Goal: Ask a question: Seek information or help from site administrators or community

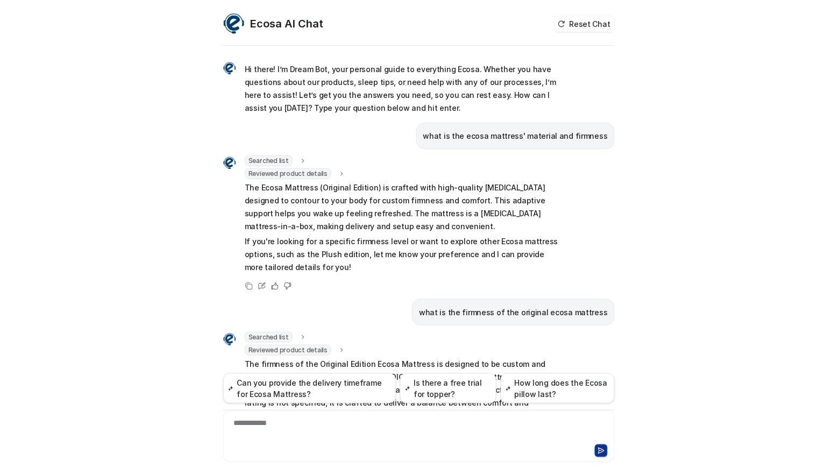
scroll to position [248, 0]
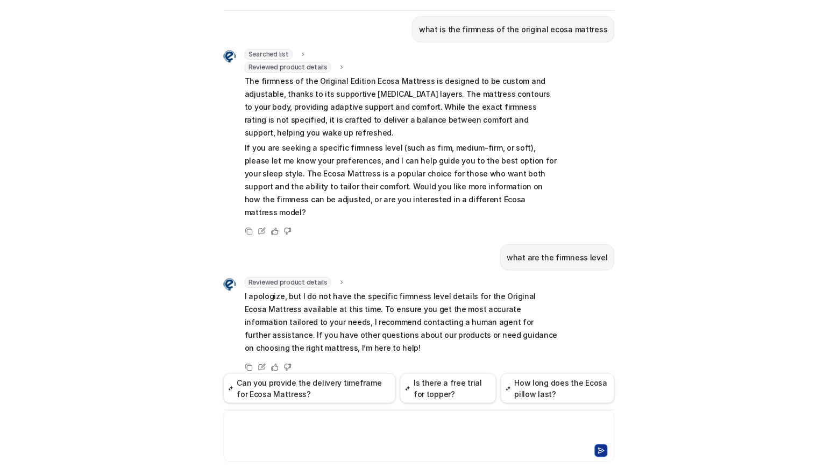
click at [367, 424] on div at bounding box center [419, 429] width 386 height 25
paste div
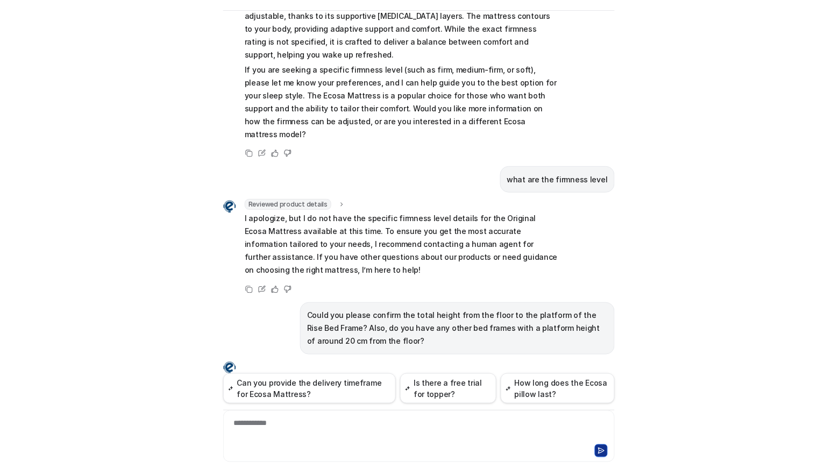
scroll to position [344, 0]
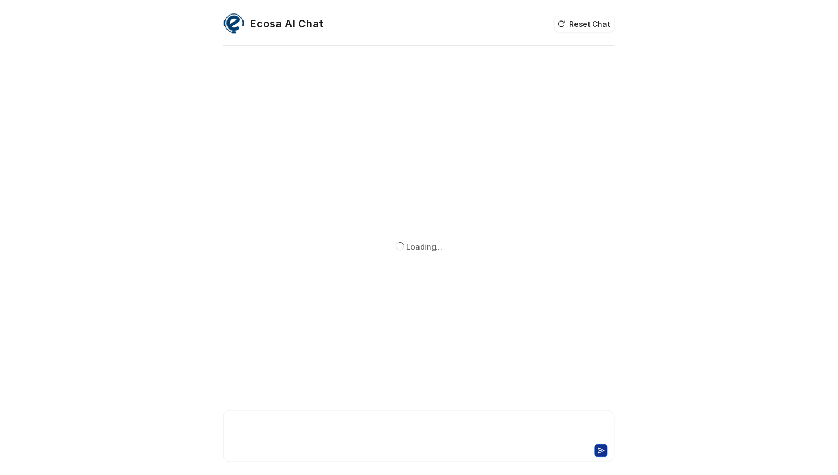
click at [391, 432] on div at bounding box center [419, 429] width 386 height 25
paste div
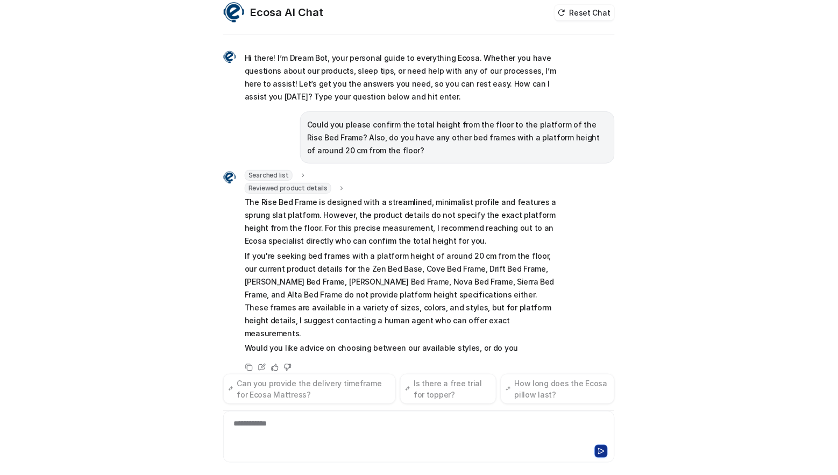
scroll to position [24, 0]
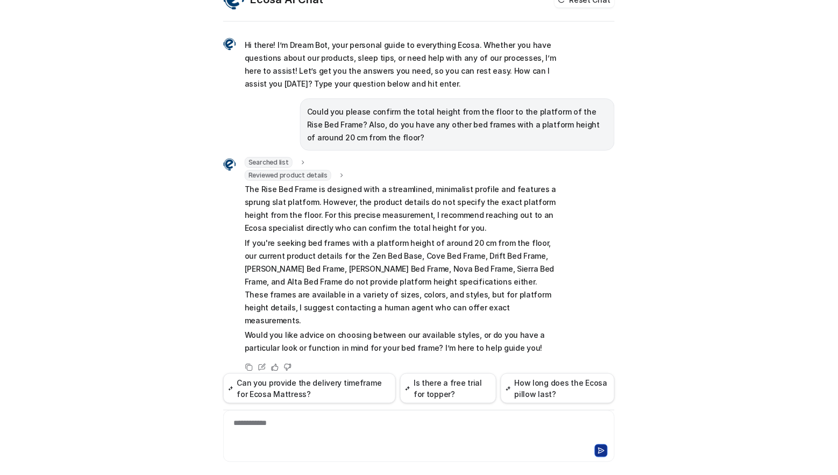
click at [386, 275] on p "If you're seeking bed frames with a platform height of around 20 cm from the fl…" at bounding box center [402, 282] width 314 height 90
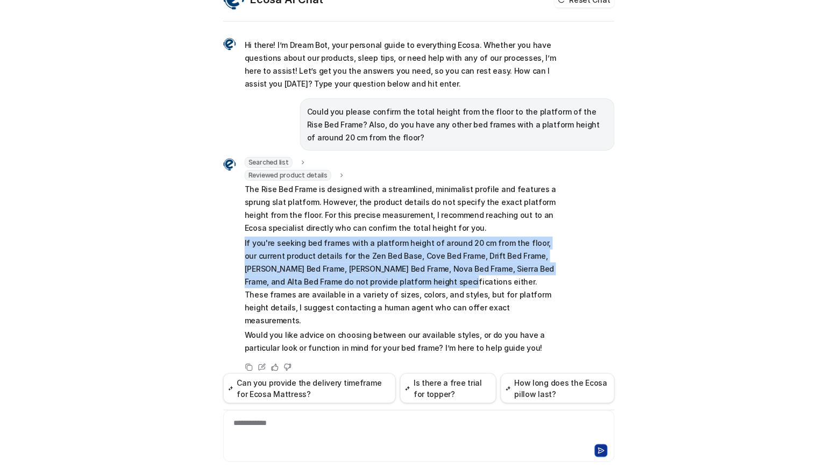
drag, startPoint x: 238, startPoint y: 240, endPoint x: 397, endPoint y: 281, distance: 164.3
click at [397, 281] on div "Searched list url : "https://www.ecosa.com.au/module/ecosafeeds/Feeds?feedid=34…" at bounding box center [391, 256] width 336 height 199
drag, startPoint x: 518, startPoint y: 244, endPoint x: 488, endPoint y: 244, distance: 30.1
click at [517, 244] on p "If you're seeking bed frames with a platform height of around 20 cm from the fl…" at bounding box center [402, 282] width 314 height 90
click at [450, 240] on p "If you're seeking bed frames with a platform height of around 20 cm from the fl…" at bounding box center [402, 282] width 314 height 90
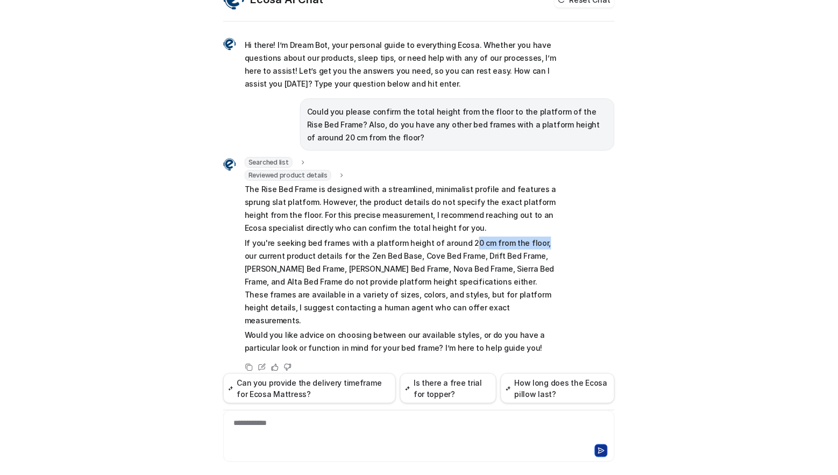
drag, startPoint x: 455, startPoint y: 242, endPoint x: 524, endPoint y: 239, distance: 69.4
click at [524, 239] on p "If you're seeking bed frames with a platform height of around 20 cm from the fl…" at bounding box center [402, 282] width 314 height 90
click at [458, 242] on p "If you're seeking bed frames with a platform height of around 20 cm from the fl…" at bounding box center [402, 282] width 314 height 90
click at [455, 242] on p "If you're seeking bed frames with a platform height of around 20 cm from the fl…" at bounding box center [402, 282] width 314 height 90
drag, startPoint x: 453, startPoint y: 241, endPoint x: 523, endPoint y: 244, distance: 70.0
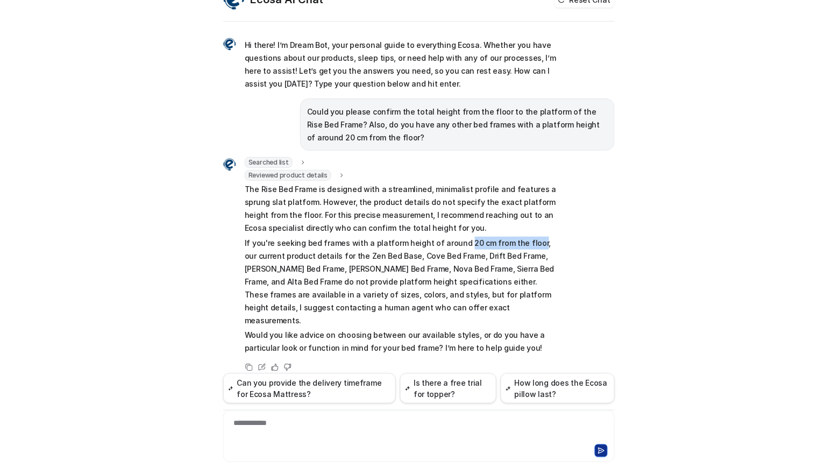
click at [523, 244] on p "If you're seeking bed frames with a platform height of around 20 cm from the fl…" at bounding box center [402, 282] width 314 height 90
copy p "20 cm from the floor"
click at [384, 433] on div at bounding box center [419, 429] width 386 height 25
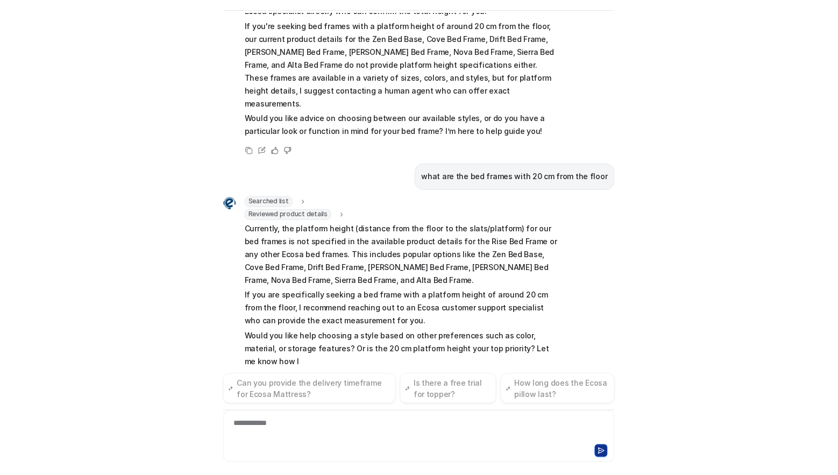
scroll to position [219, 0]
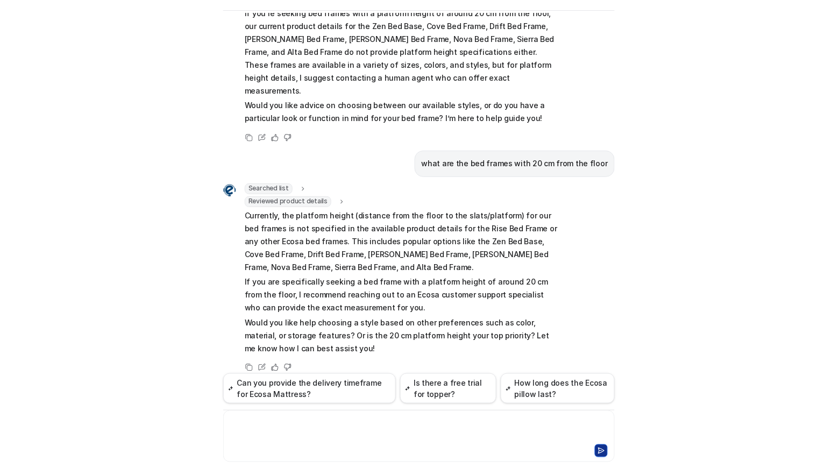
click at [147, 316] on div "Ecosa AI Chat Reset Chat Hi there! I’m Dream Bot, your personal guide to everyt…" at bounding box center [419, 237] width 838 height 475
click at [389, 432] on div "**********" at bounding box center [419, 429] width 386 height 25
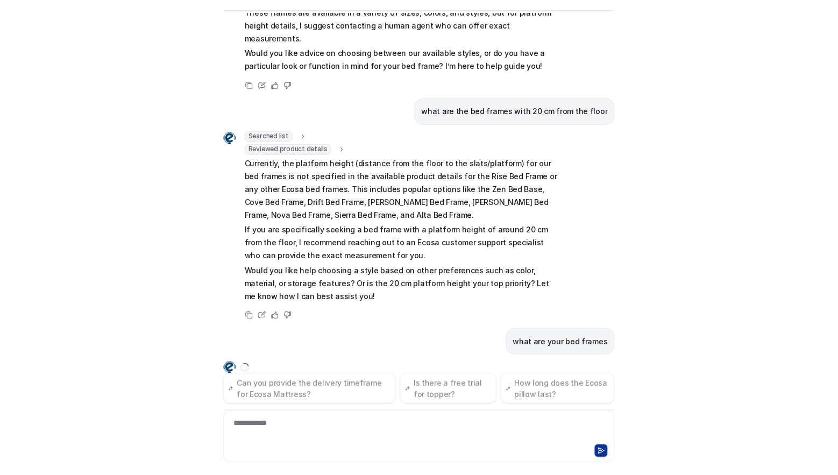
scroll to position [289, 0]
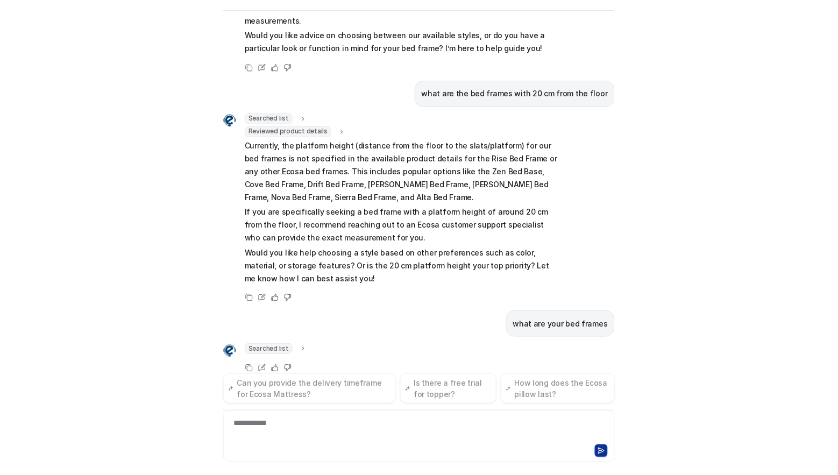
click at [411, 343] on div "Searched list url : "https://www.ecosa.com.au/module/ecosafeeds/Feeds?feedid=34…" at bounding box center [418, 358] width 391 height 31
click at [564, 310] on div "what are your bed frames" at bounding box center [560, 323] width 109 height 26
click at [562, 317] on p "what are your bed frames" at bounding box center [560, 323] width 95 height 13
copy span "what are your bed frames"
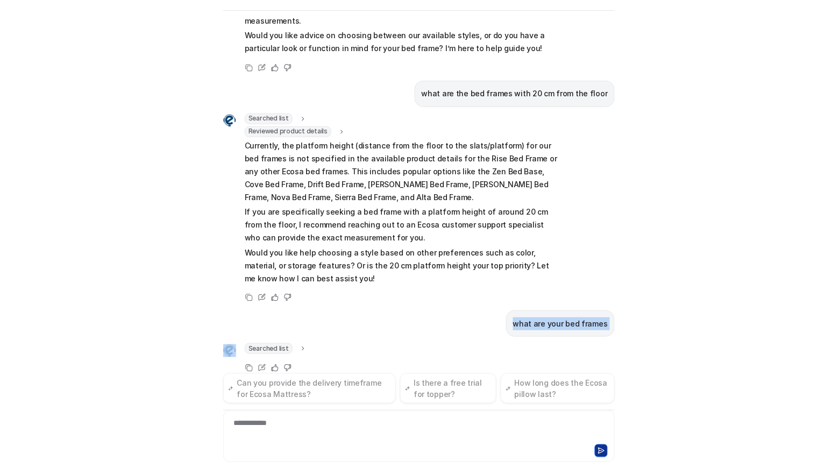
click at [562, 317] on p "what are your bed frames" at bounding box center [560, 323] width 95 height 13
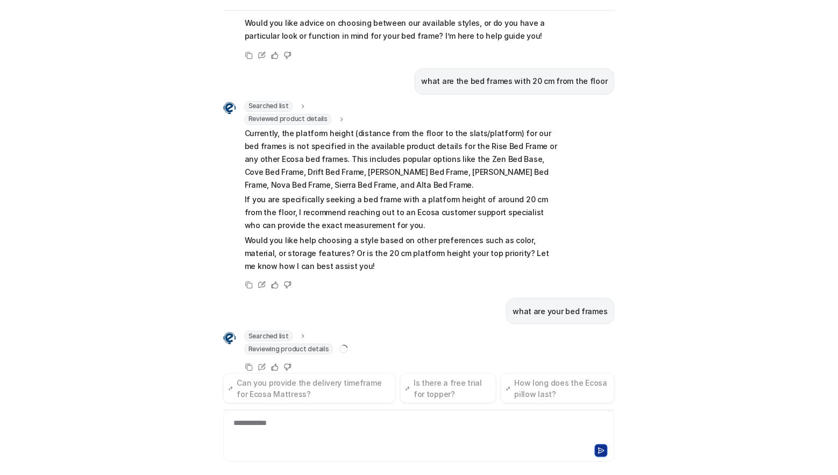
click at [410, 331] on div "Searched list url : "https://www.ecosa.com.au/module/ecosafeeds/Feeds?feedid=34…" at bounding box center [418, 352] width 391 height 43
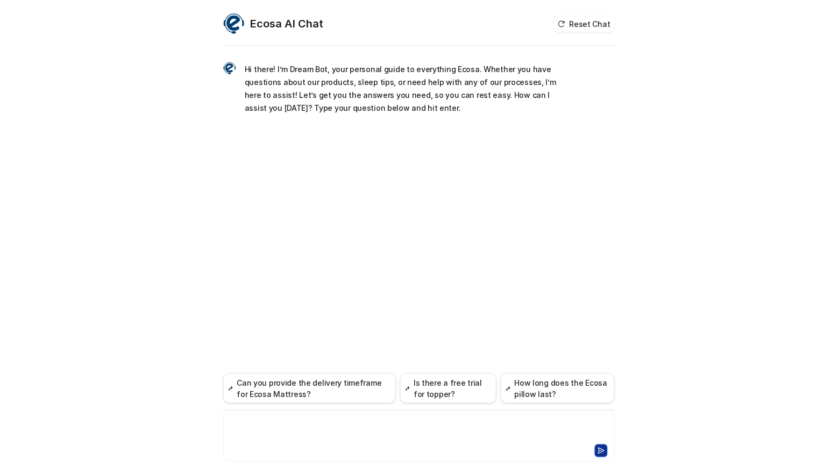
click at [335, 419] on div at bounding box center [419, 429] width 386 height 25
paste div
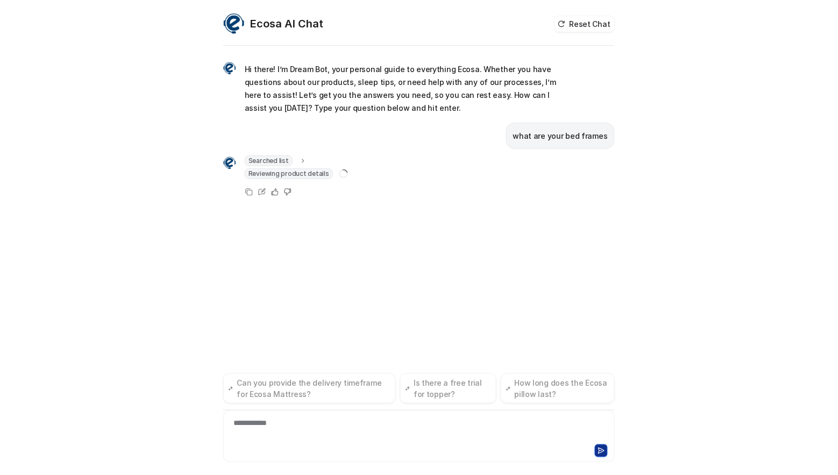
click at [299, 434] on div "**********" at bounding box center [419, 429] width 386 height 25
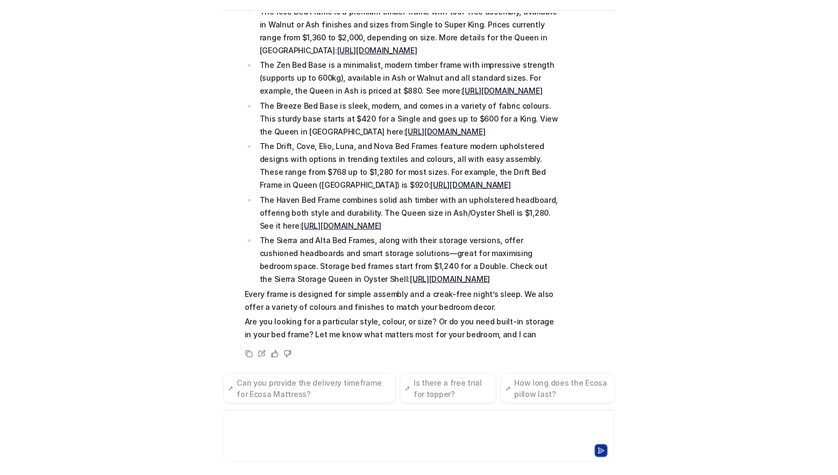
scroll to position [232, 0]
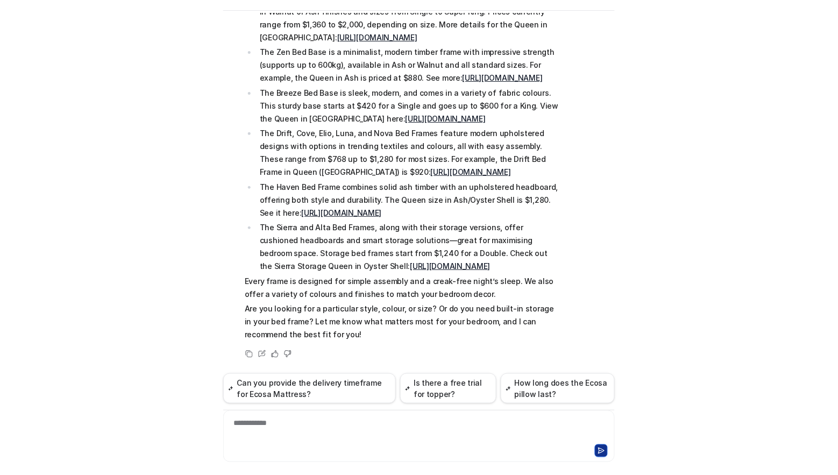
click at [109, 296] on div "Ecosa AI Chat Reset Chat Hi there! I’m Dream Bot, your personal guide to everyt…" at bounding box center [419, 237] width 838 height 475
